Goal: Task Accomplishment & Management: Use online tool/utility

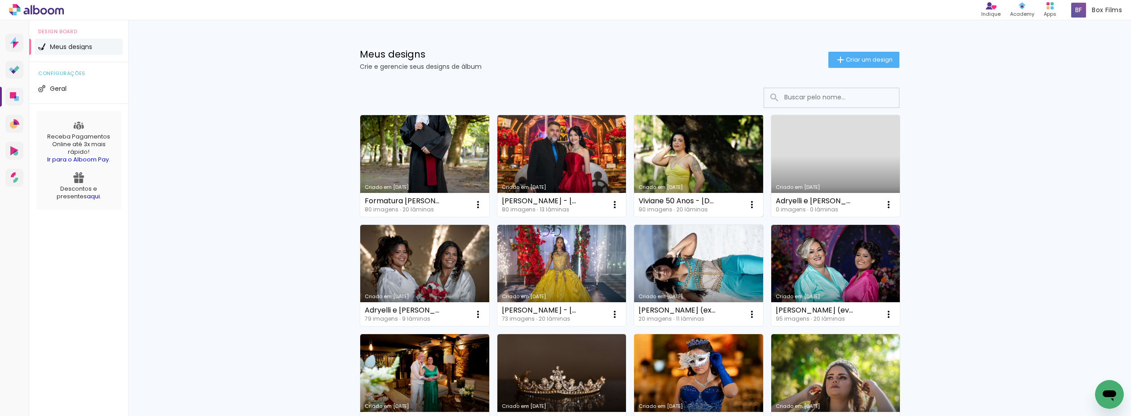
click at [683, 148] on link "Criado em [DATE]" at bounding box center [698, 166] width 129 height 102
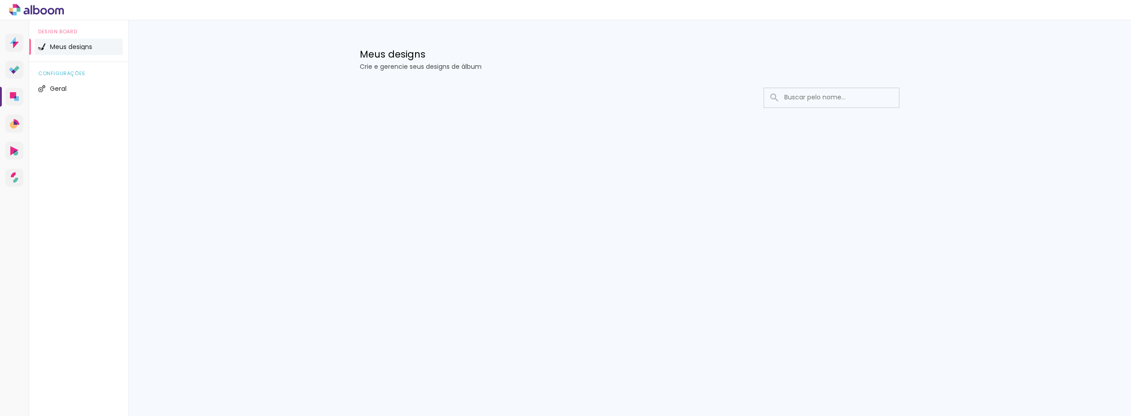
click at [51, 10] on icon at bounding box center [36, 10] width 55 height 12
